Goal: Check status: Check status

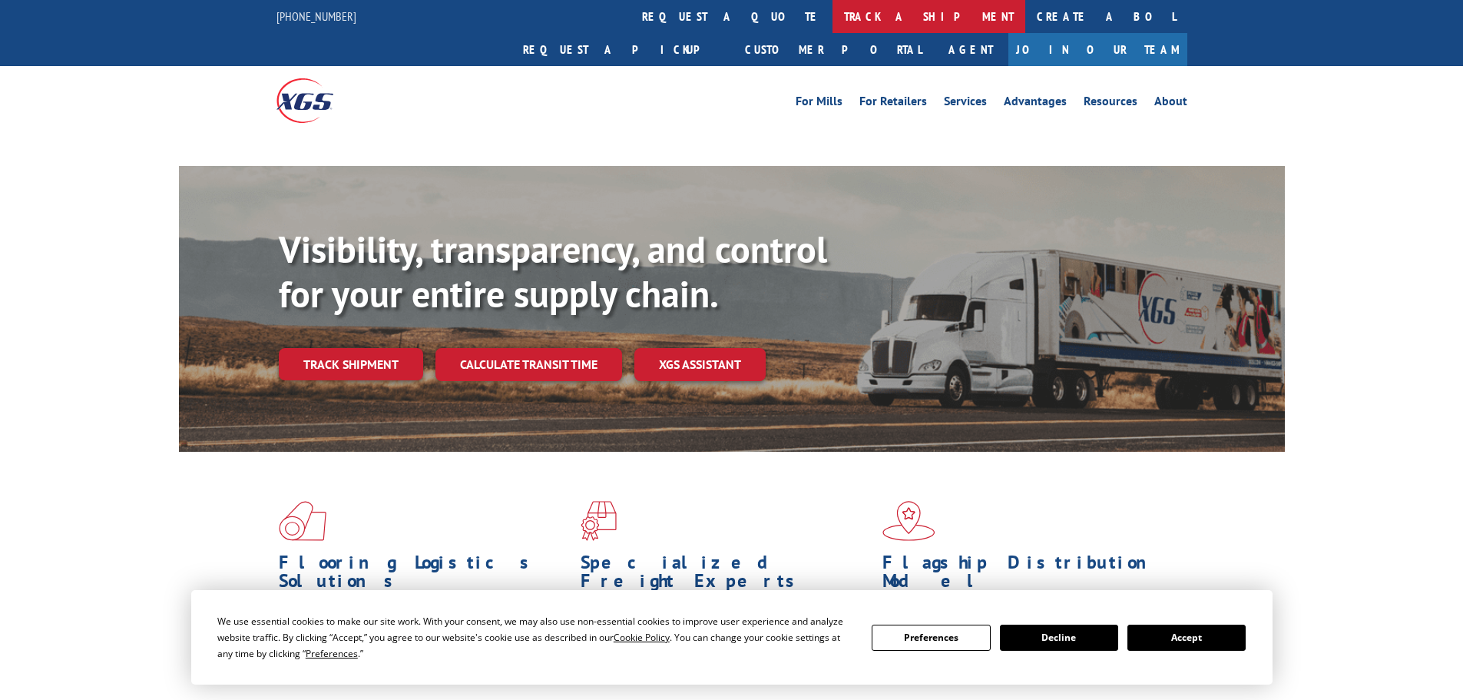
click at [833, 18] on link "track a shipment" at bounding box center [929, 16] width 193 height 33
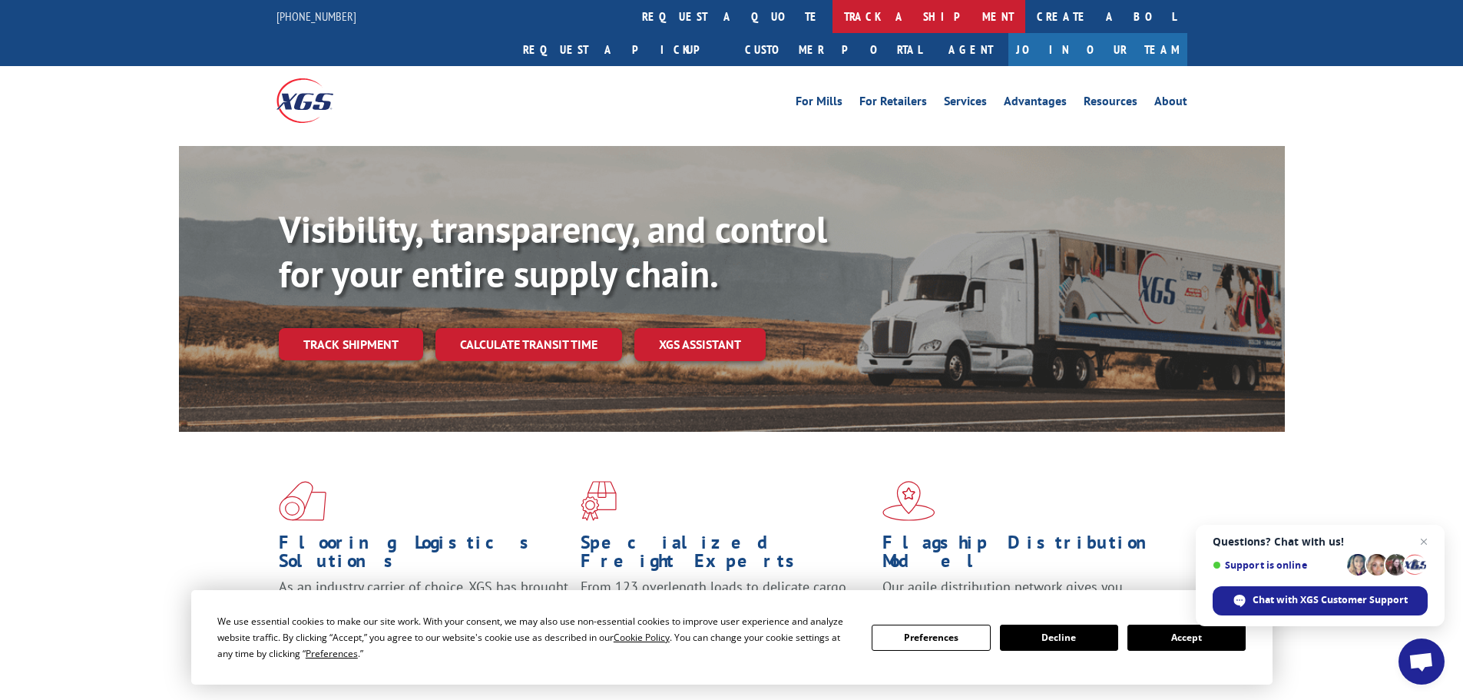
click at [833, 19] on link "track a shipment" at bounding box center [929, 16] width 193 height 33
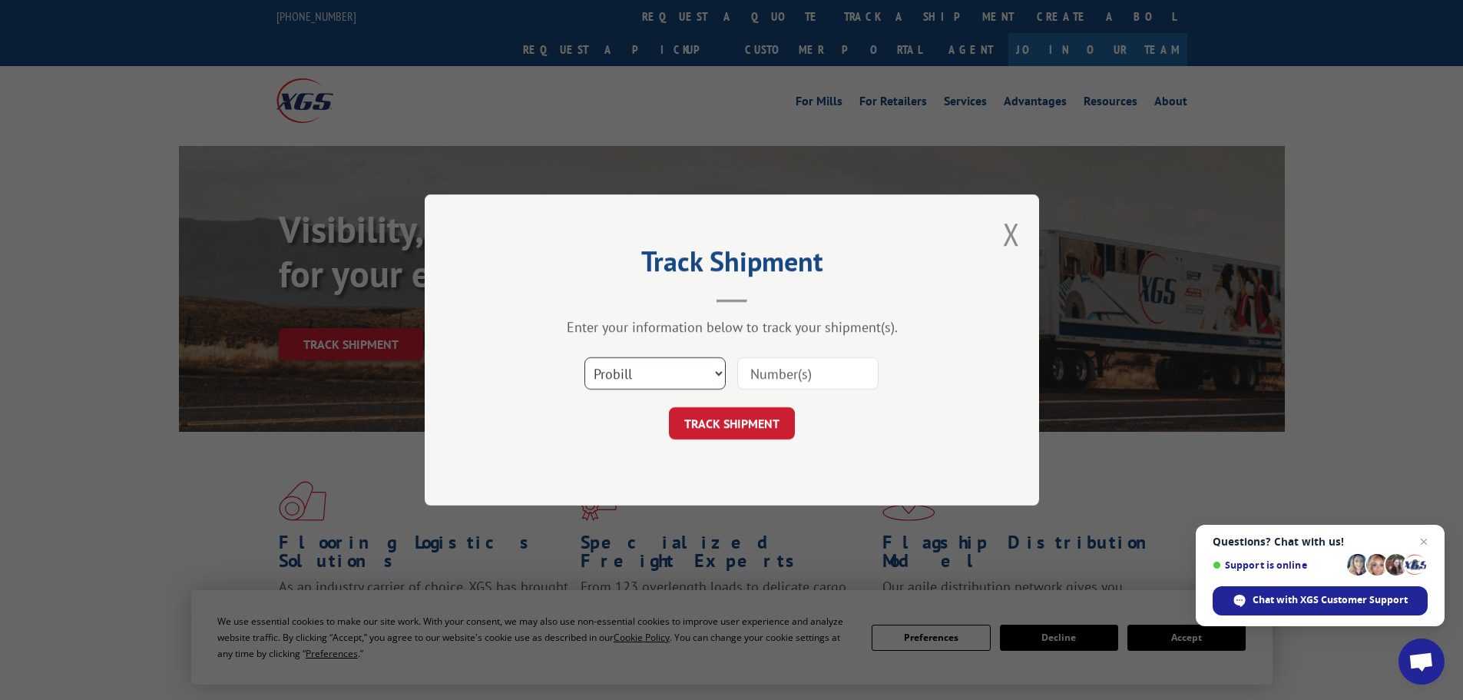
click at [648, 370] on select "Select category... Probill BOL PO" at bounding box center [655, 373] width 141 height 32
select select "bol"
click at [585, 357] on select "Select category... Probill BOL PO" at bounding box center [655, 373] width 141 height 32
click at [757, 371] on input at bounding box center [807, 373] width 141 height 32
paste input "6001150"
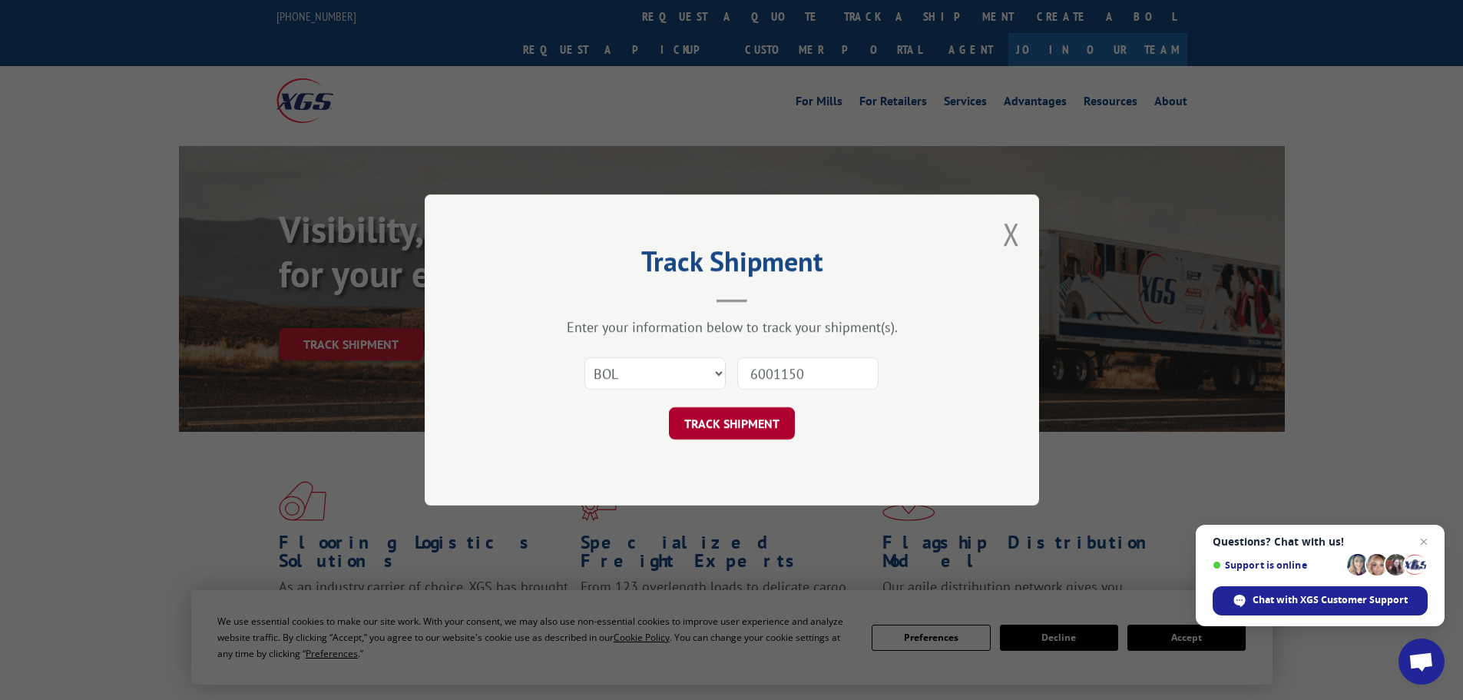
type input "6001150"
click at [737, 430] on button "TRACK SHIPMENT" at bounding box center [732, 423] width 126 height 32
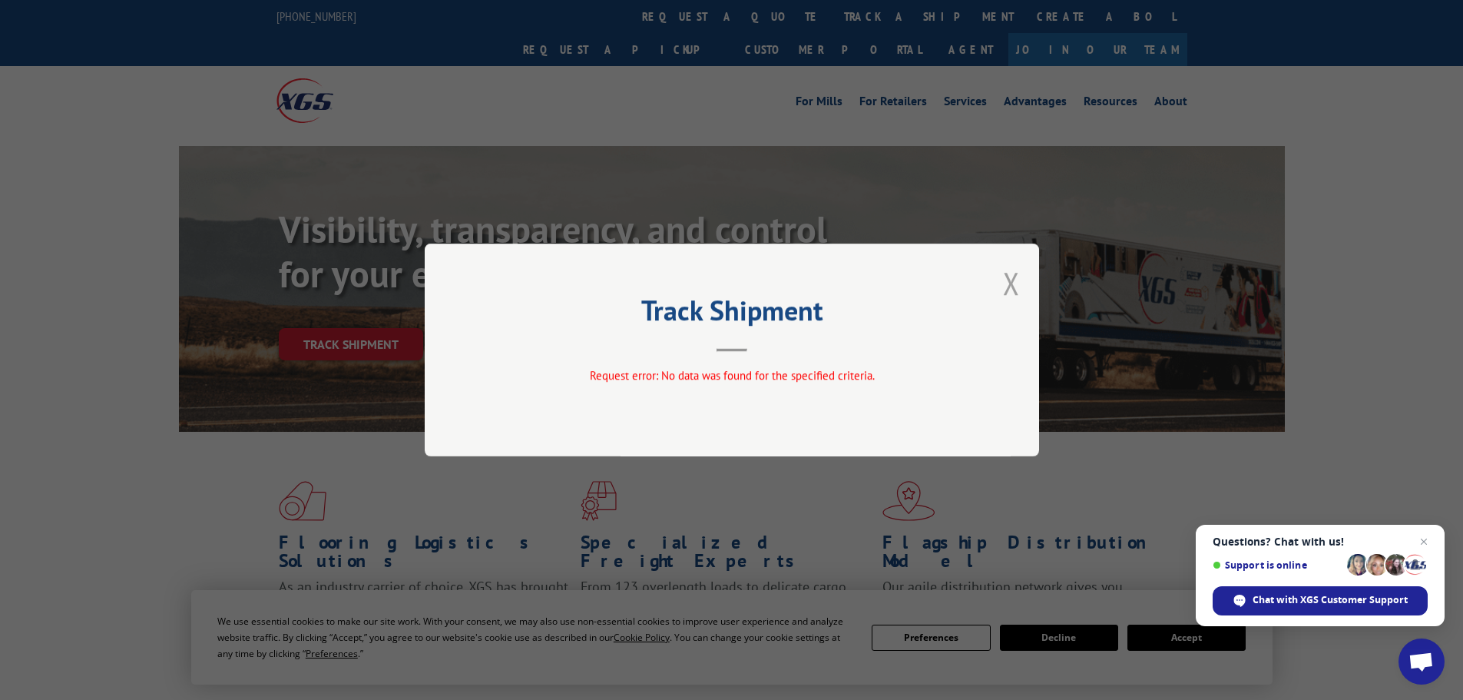
click at [1011, 285] on button "Close modal" at bounding box center [1011, 283] width 17 height 41
